Goal: Obtain resource: Download file/media

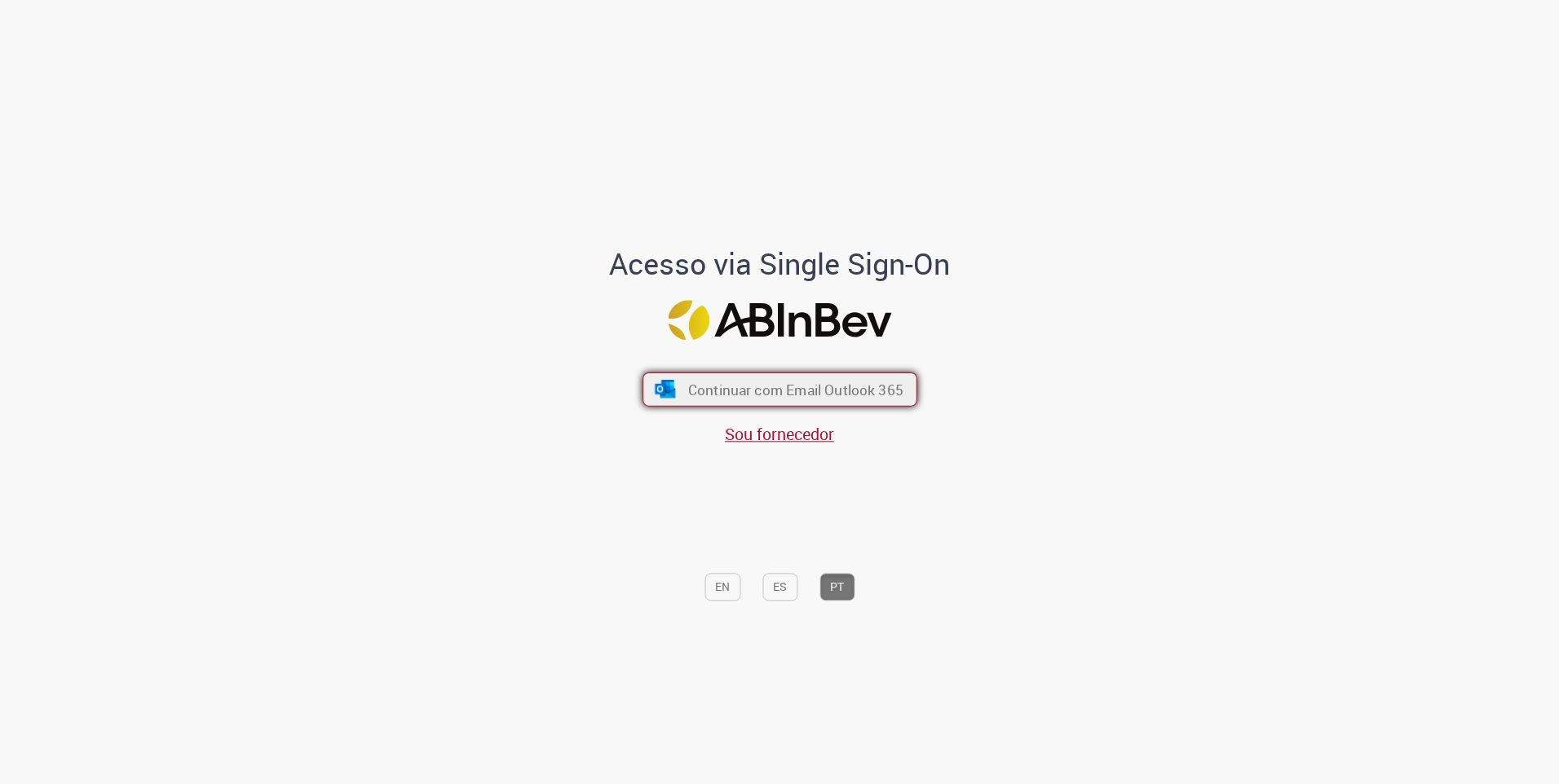
click at [794, 380] on span "Continuar com Email Outlook 365" at bounding box center [795, 389] width 216 height 19
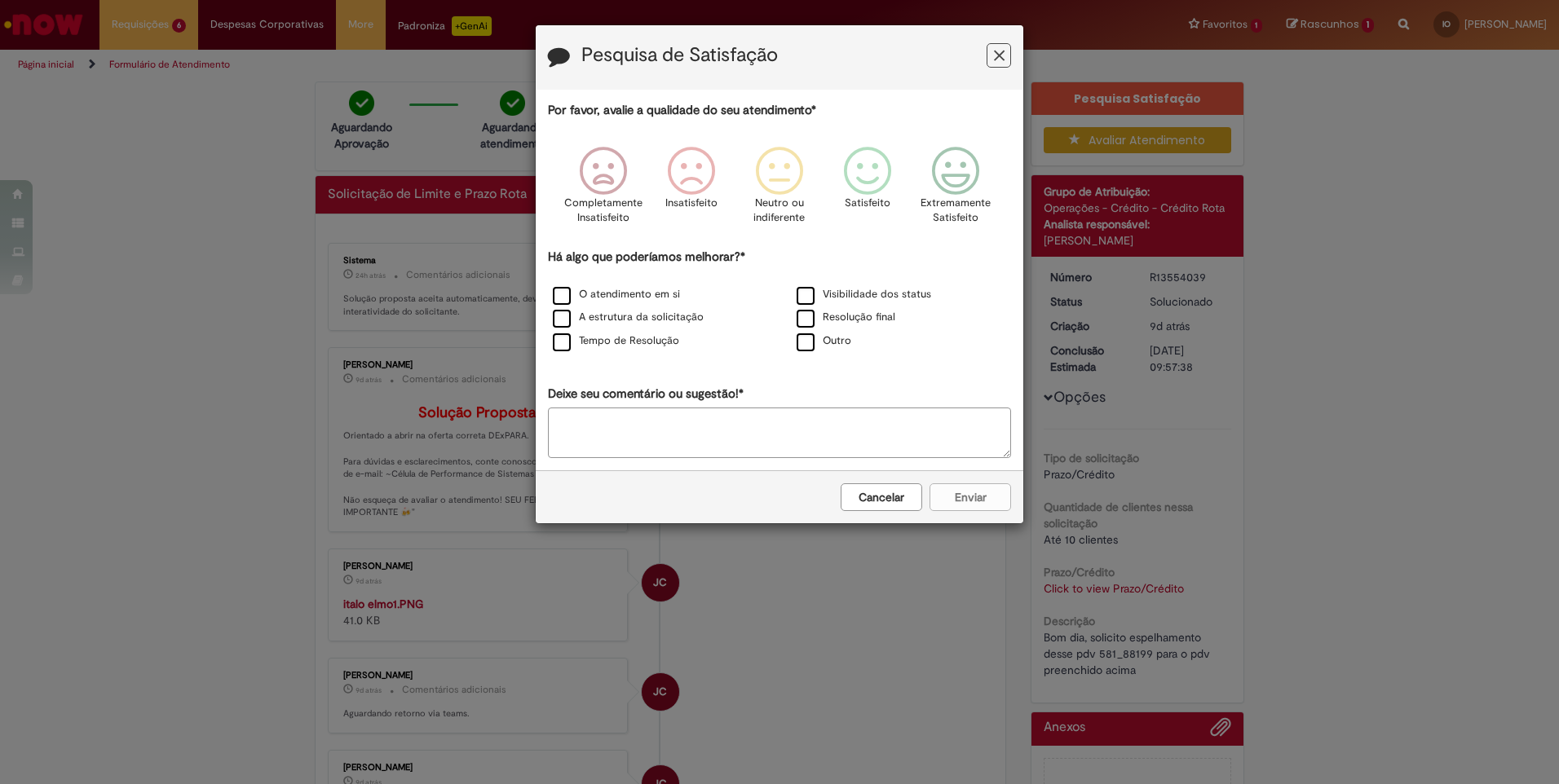
click at [966, 92] on div "Por favor, avalie a qualidade do seu atendimento* Completamente Insatisfeito In…" at bounding box center [780, 280] width 487 height 381
click at [960, 95] on div "Por favor, avalie a qualidade do seu atendimento* Completamente Insatisfeito In…" at bounding box center [780, 280] width 487 height 381
click at [1001, 70] on h3 "Pesquisa de Satisfação" at bounding box center [779, 58] width 463 height 25
click at [1029, 55] on div "Pesquisa de Satisfação Por favor, avalie a qualidade do seu atendimento* Comple…" at bounding box center [780, 392] width 1559 height 784
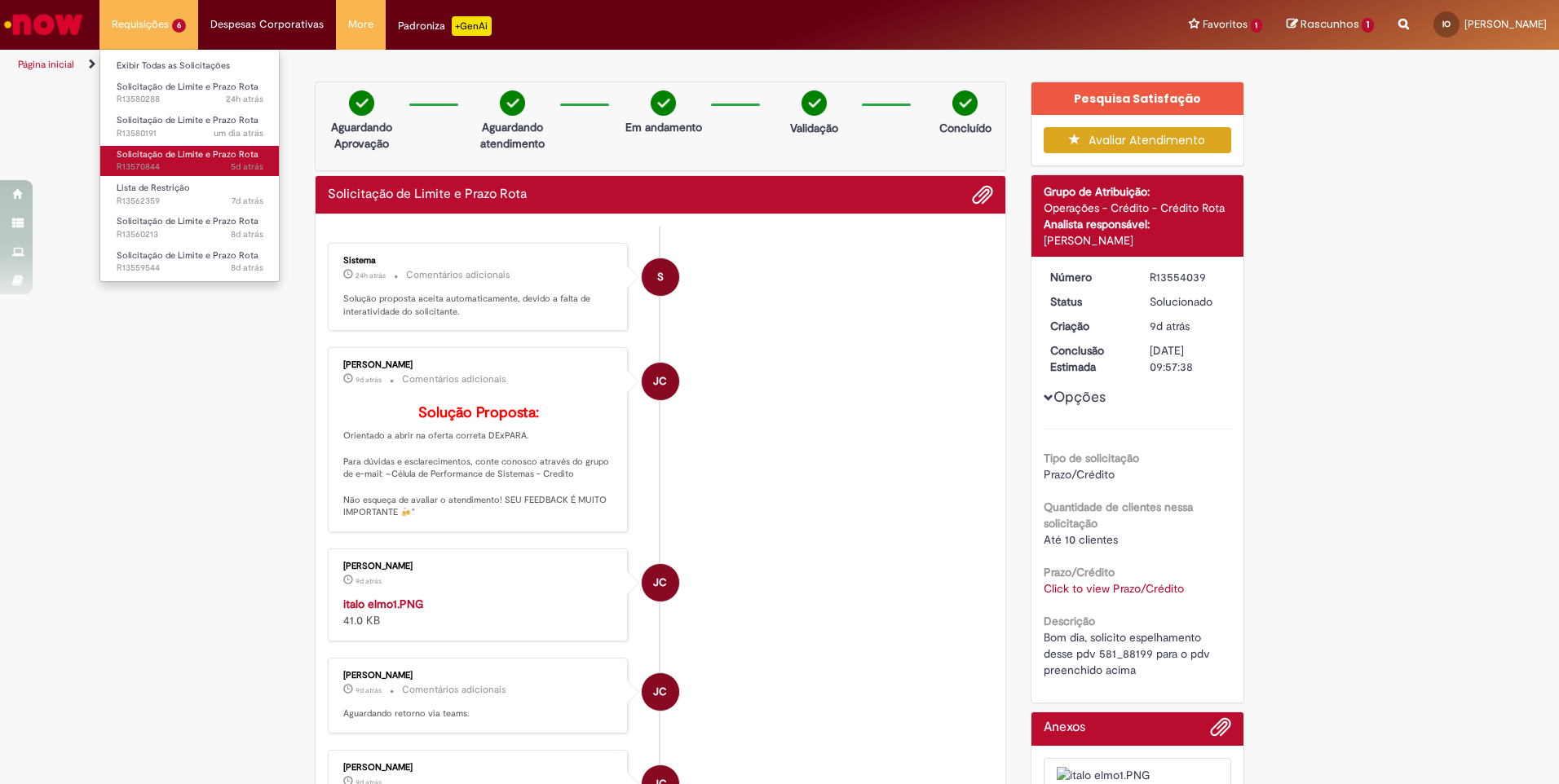
click at [178, 161] on span "5d atrás 5 dias atrás R13570844" at bounding box center [189, 167] width 147 height 13
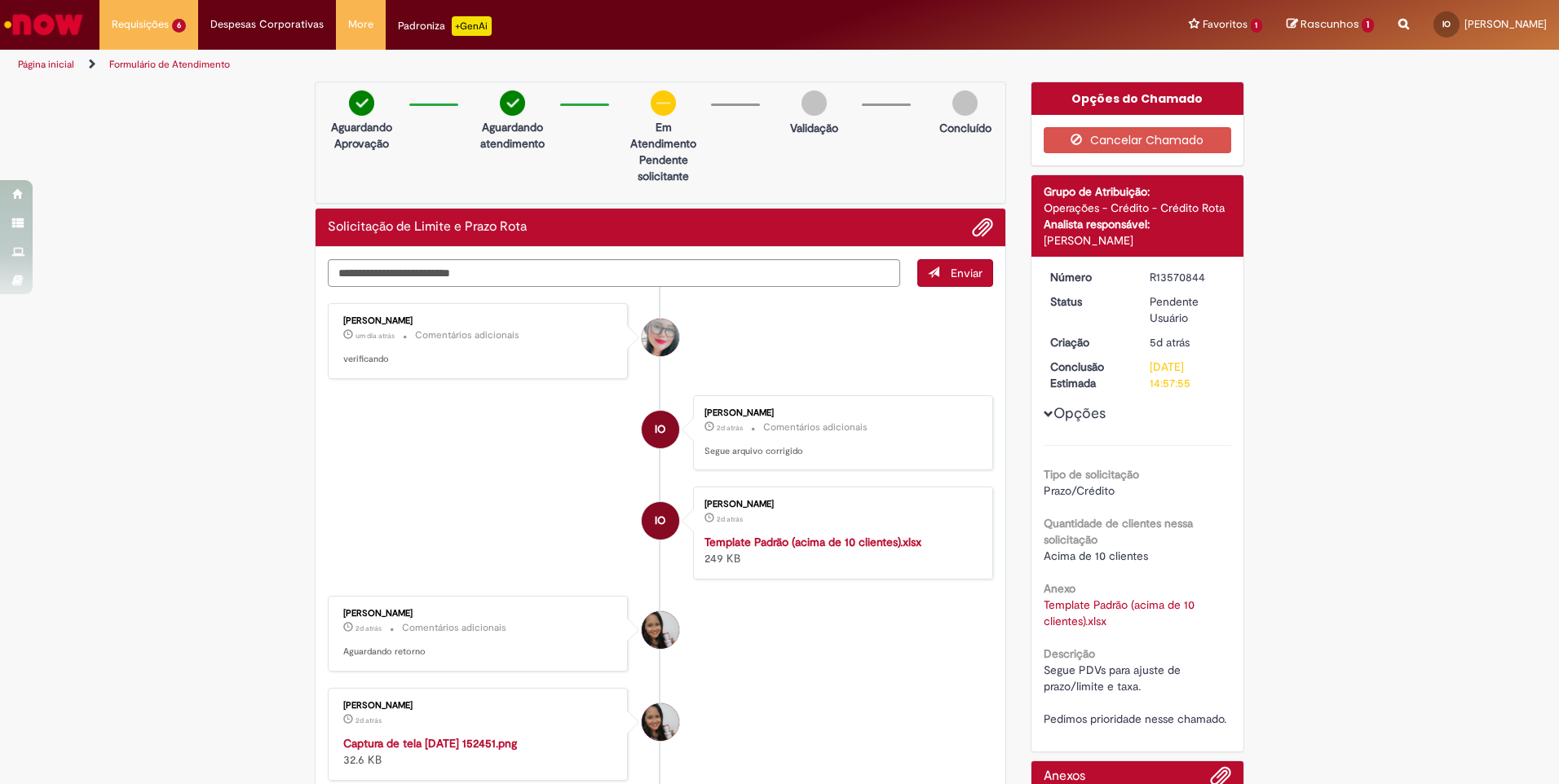
drag, startPoint x: 1203, startPoint y: 277, endPoint x: 1142, endPoint y: 279, distance: 61.0
click at [1139, 281] on dd "R13570844" at bounding box center [1187, 277] width 100 height 16
copy div "R13570844"
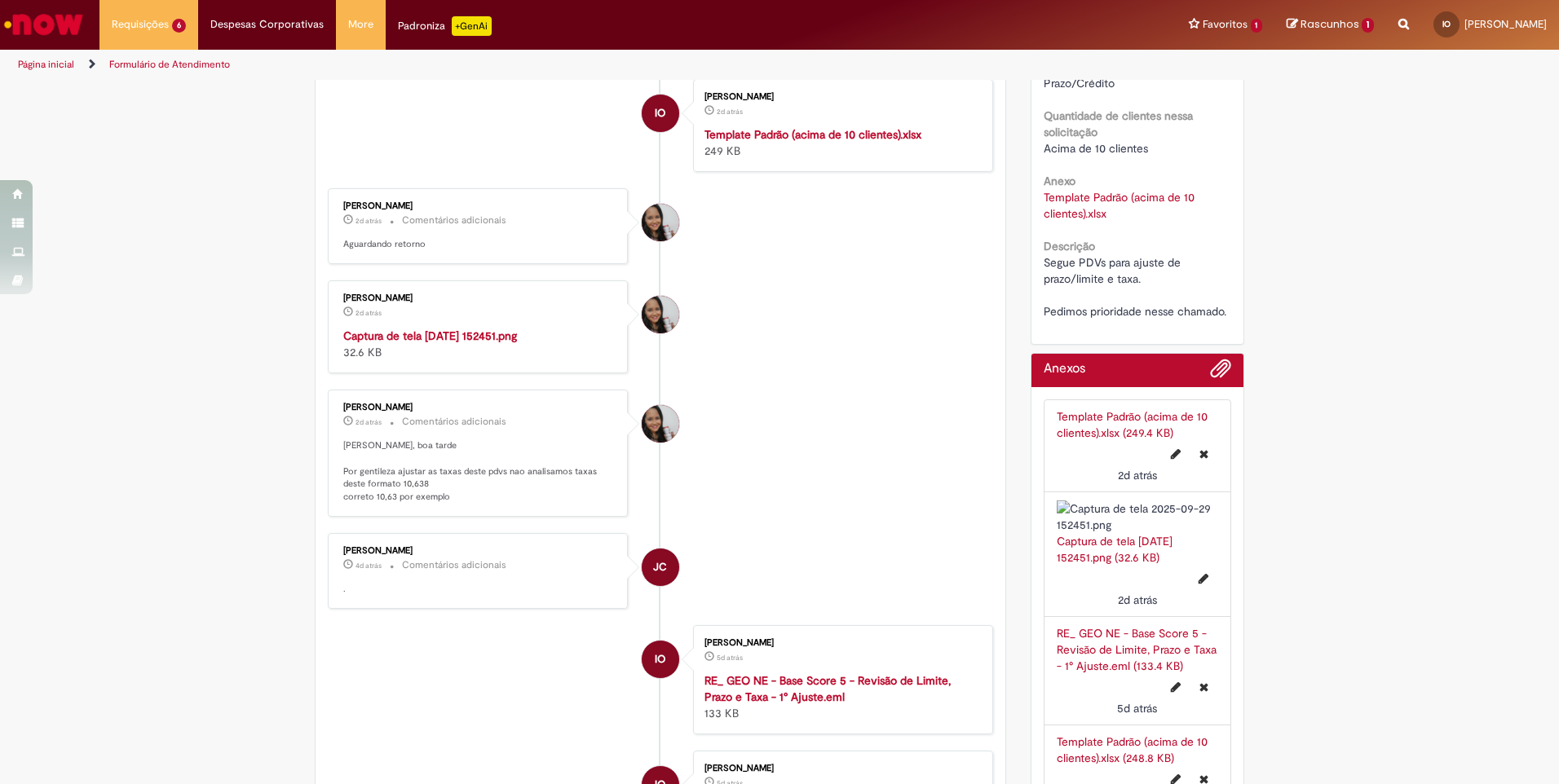
scroll to position [81, 0]
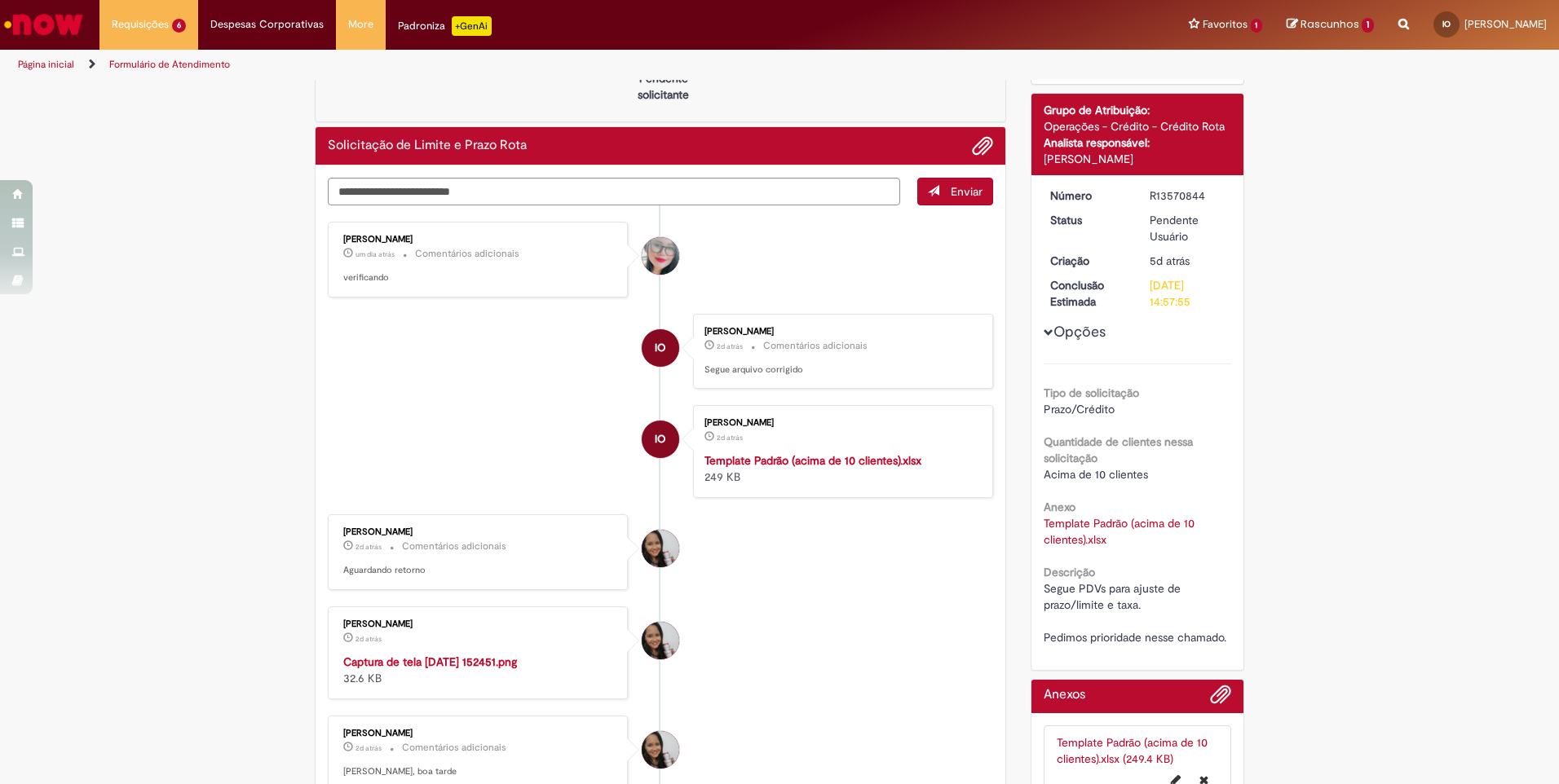
click at [822, 461] on strong "Template Padrão (acima de 10 clientes).xlsx" at bounding box center [813, 460] width 217 height 14
